Goal: Obtain resource: Obtain resource

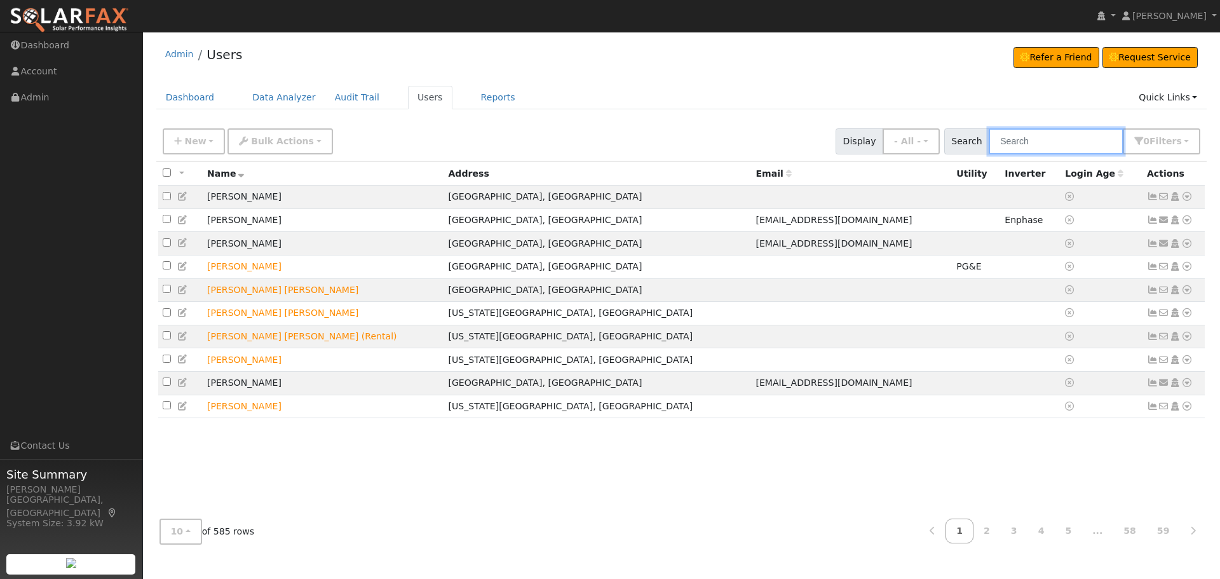
click at [1054, 142] on input "text" at bounding box center [1056, 141] width 135 height 26
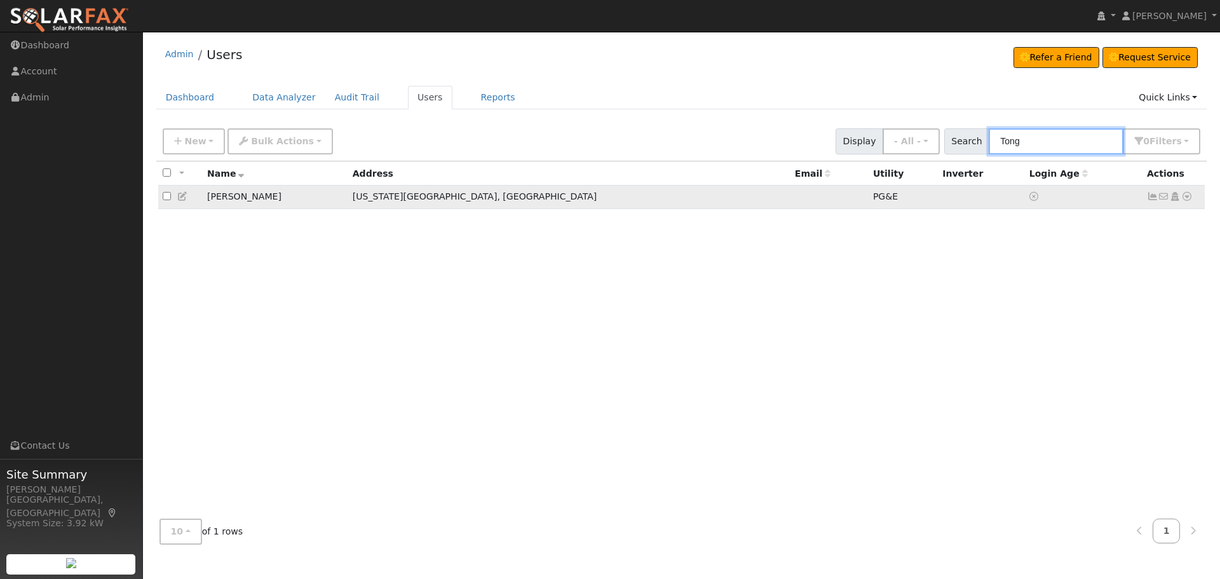
type input "Tong"
click at [1183, 199] on icon at bounding box center [1187, 196] width 11 height 9
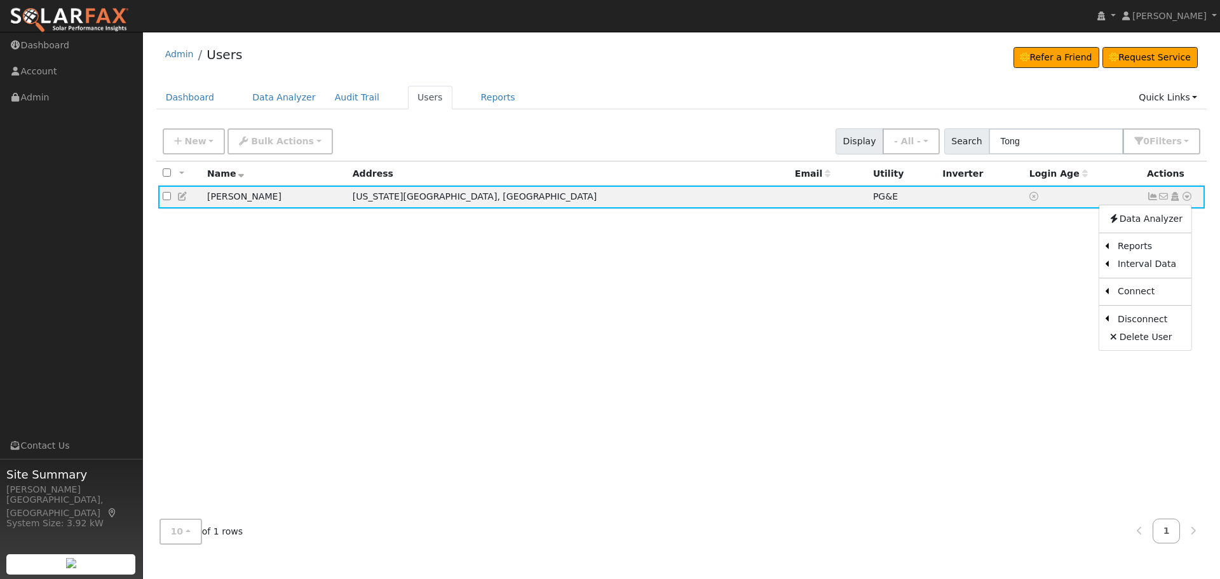
drag, startPoint x: 944, startPoint y: 292, endPoint x: 958, endPoint y: 292, distance: 14.0
click at [944, 292] on div "All None All on page None on page Name Address Email Utility Inverter Login Age…" at bounding box center [681, 335] width 1051 height 348
click at [1189, 199] on icon at bounding box center [1187, 196] width 11 height 9
click at [1052, 284] on link "Export to CSV" at bounding box center [1052, 284] width 93 height 18
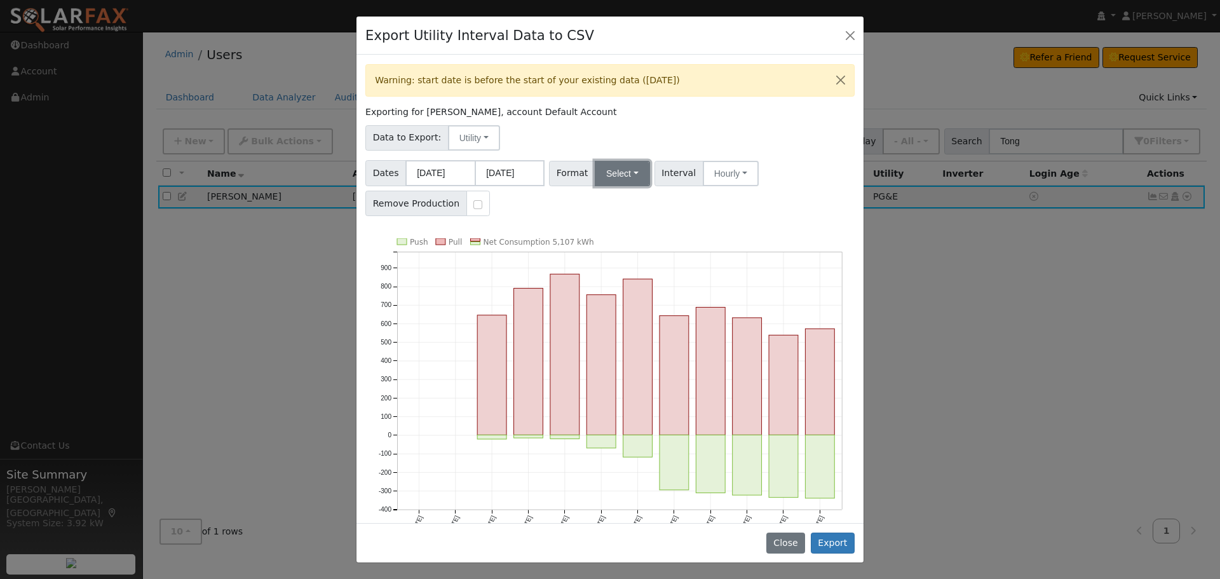
click at [622, 168] on button "Select" at bounding box center [622, 173] width 55 height 25
click at [627, 317] on link "OpenSolar" at bounding box center [637, 318] width 91 height 18
click at [833, 545] on button "Export" at bounding box center [833, 544] width 44 height 22
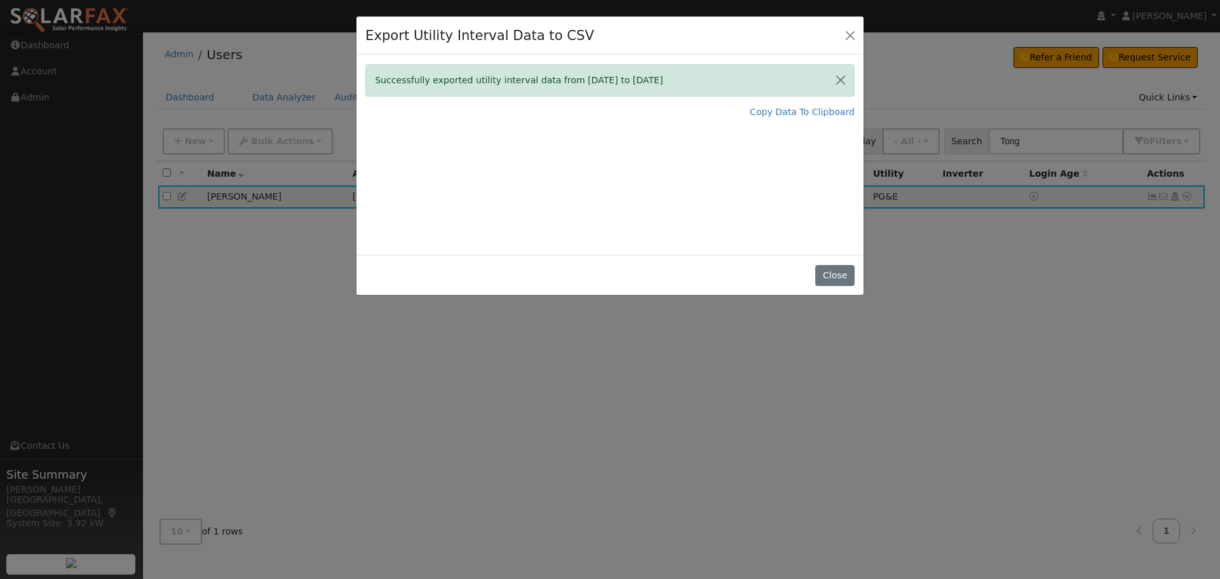
click at [831, 257] on div "Close" at bounding box center [610, 275] width 507 height 40
click at [834, 267] on button "Close" at bounding box center [834, 276] width 39 height 22
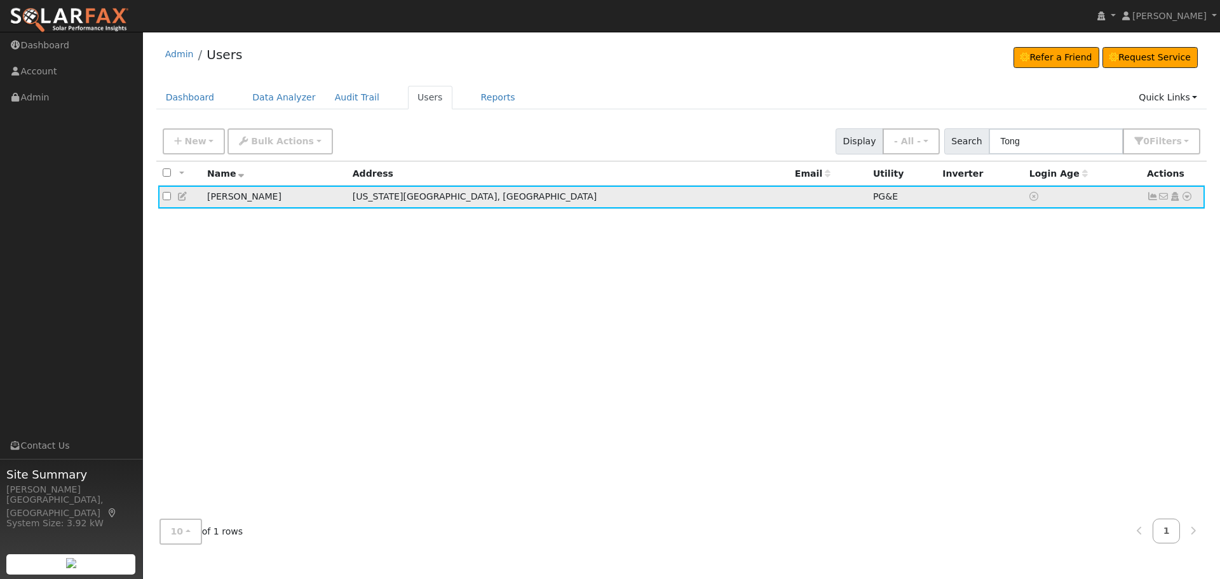
click at [1187, 198] on icon at bounding box center [1187, 196] width 11 height 9
click at [0, 0] on link "Utility" at bounding box center [0, 0] width 0 height 0
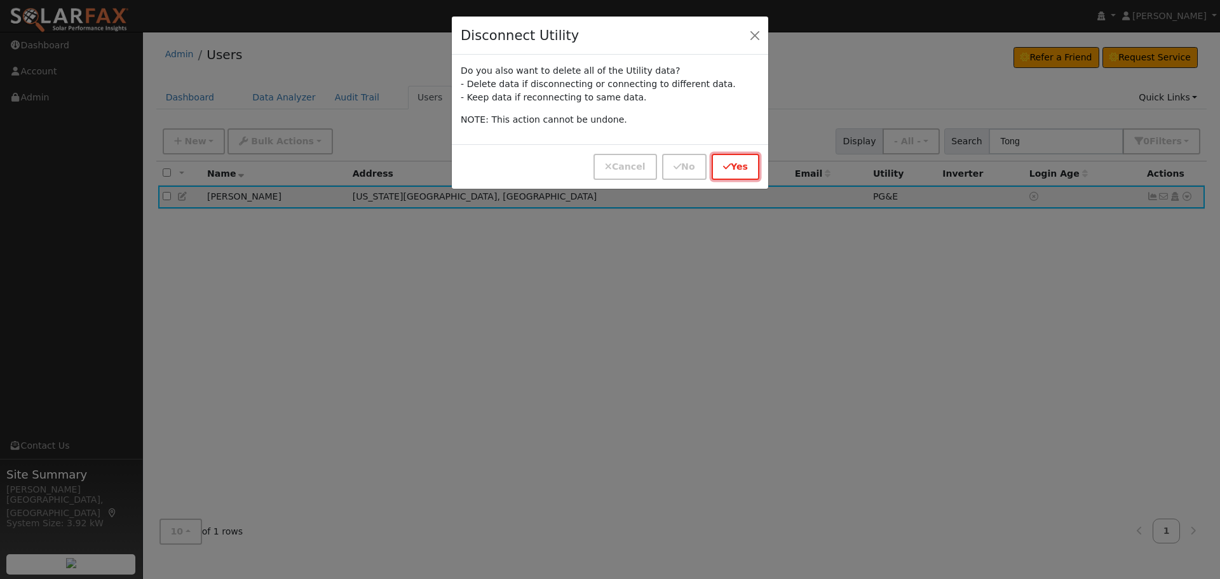
click at [732, 161] on button "Yes" at bounding box center [736, 167] width 48 height 26
